Goal: Task Accomplishment & Management: Use online tool/utility

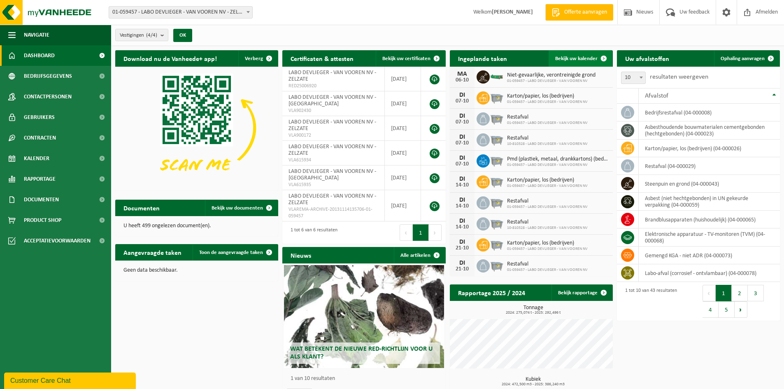
click at [582, 59] on span "Bekijk uw kalender" at bounding box center [576, 58] width 42 height 5
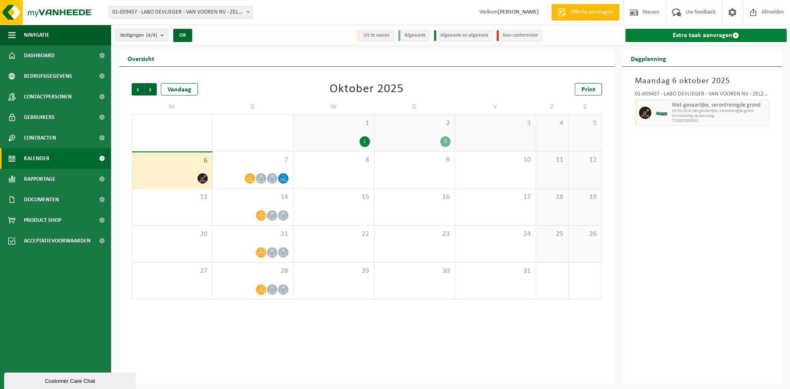
click at [685, 36] on link "Extra taak aanvragen" at bounding box center [706, 35] width 162 height 13
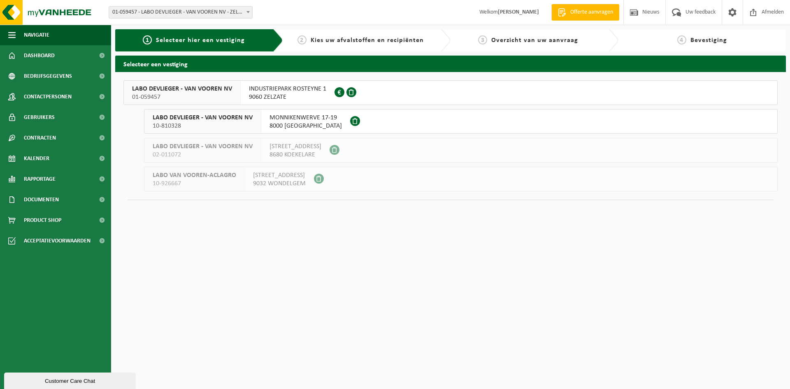
click at [322, 89] on span "INDUSTRIEPARK ROSTEYNE 1" at bounding box center [287, 89] width 77 height 8
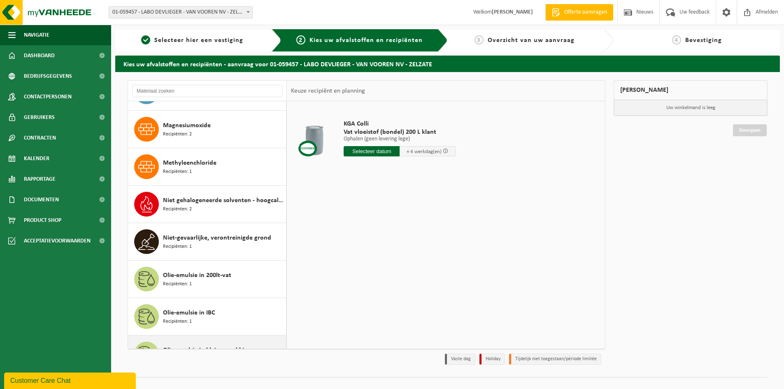
scroll to position [921, 0]
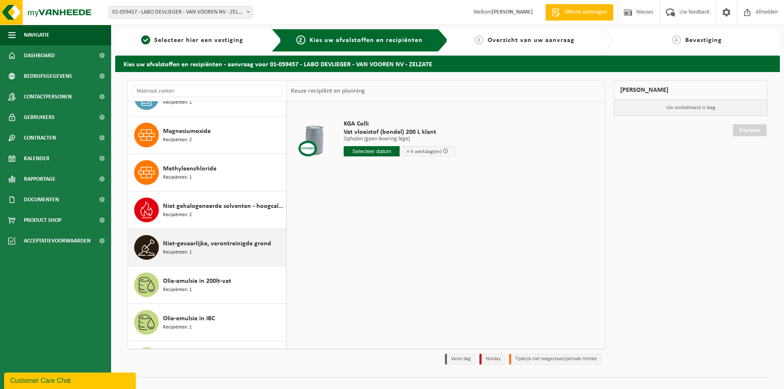
click at [207, 250] on div "Niet-gevaarlijke, verontreinigde grond Recipiënten: 1" at bounding box center [223, 247] width 121 height 25
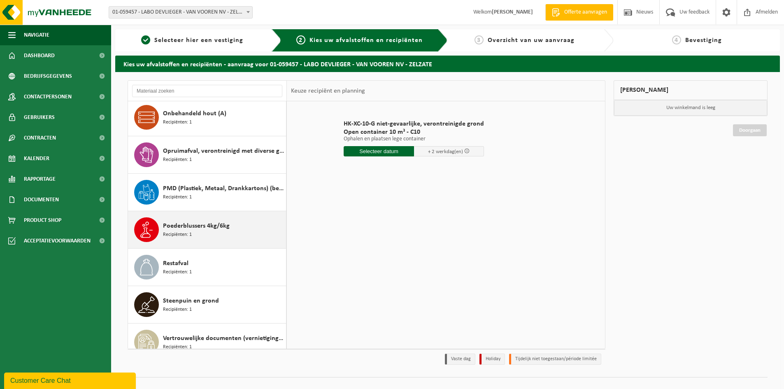
scroll to position [1250, 0]
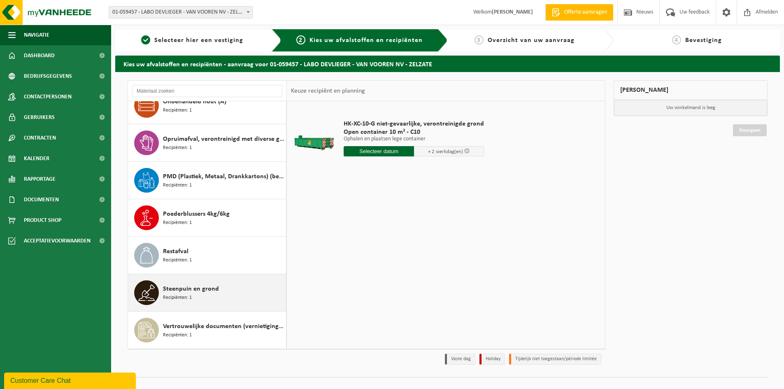
click at [195, 291] on span "Steenpuin en grond" at bounding box center [191, 289] width 56 height 10
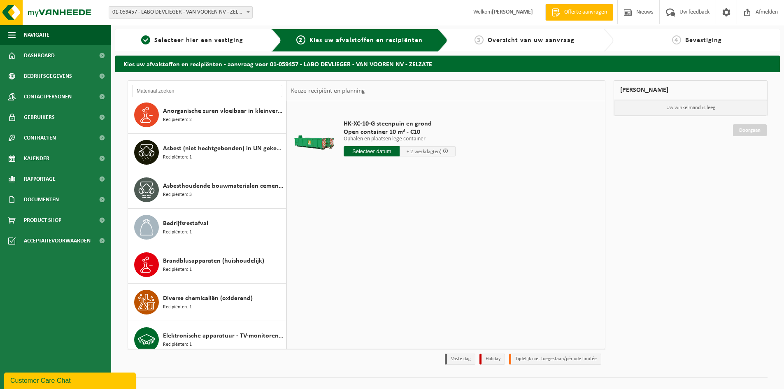
scroll to position [98, 0]
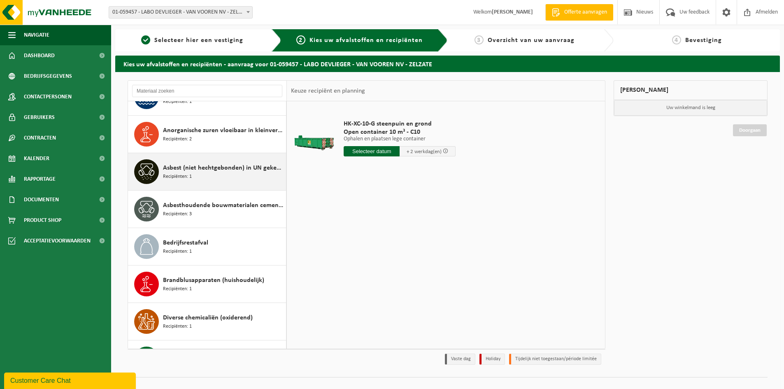
click at [262, 169] on span "Asbest (niet hechtgebonden) in UN gekeurde verpakking" at bounding box center [223, 168] width 121 height 10
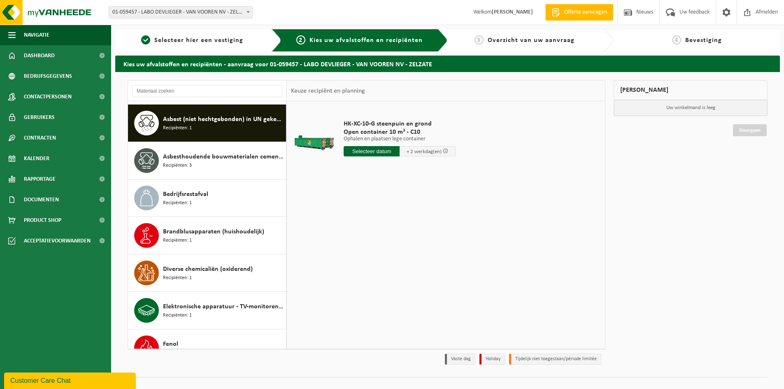
scroll to position [150, 0]
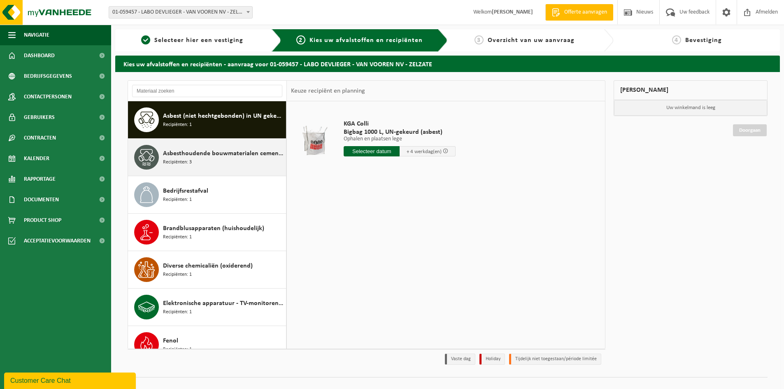
click at [249, 156] on span "Asbesthoudende bouwmaterialen cementgebonden (hechtgebonden)" at bounding box center [223, 153] width 121 height 10
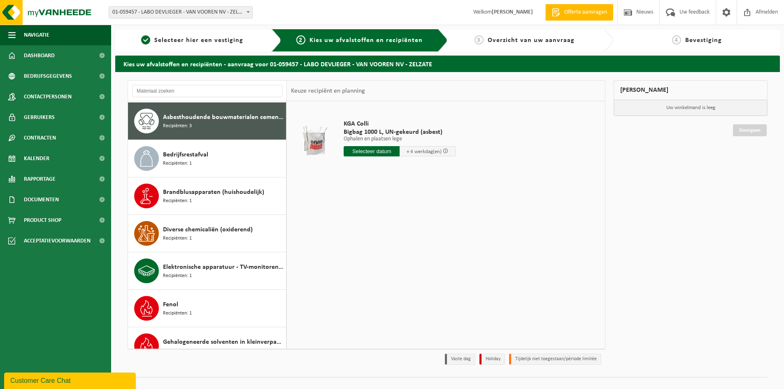
scroll to position [187, 0]
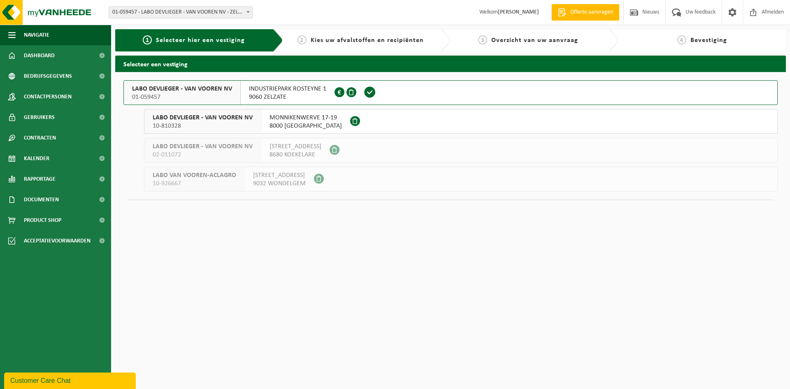
drag, startPoint x: 227, startPoint y: 284, endPoint x: 225, endPoint y: 280, distance: 4.2
click at [227, 284] on html "Vestiging: 01-059457 - LABO DEVLIEGER - VAN VOOREN NV - ZELZATE 10-810328 - LAB…" at bounding box center [395, 194] width 790 height 389
